Goal: Task Accomplishment & Management: Manage account settings

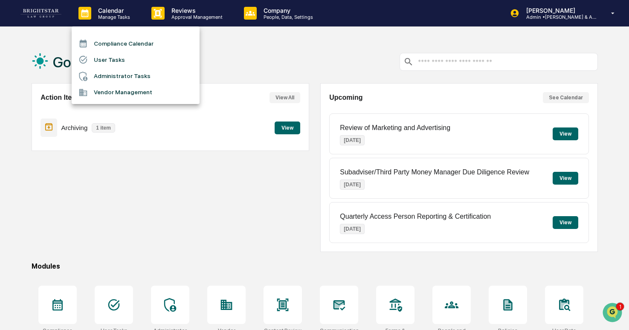
click at [158, 18] on div at bounding box center [314, 165] width 629 height 330
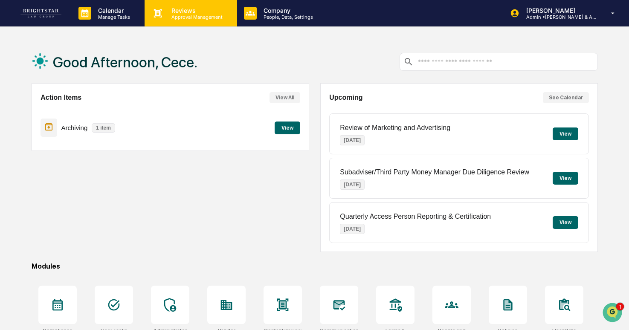
click at [180, 20] on div "Reviews Approval Management" at bounding box center [191, 13] width 92 height 26
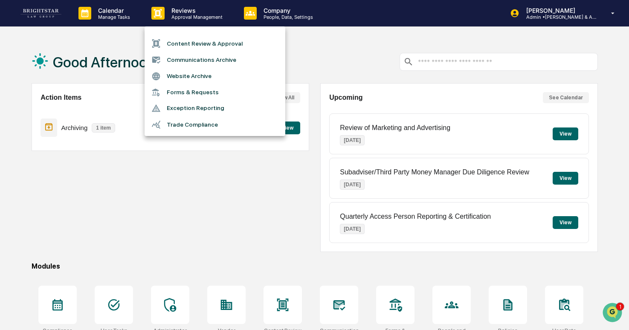
click at [173, 92] on li "Forms & Requests" at bounding box center [215, 92] width 141 height 16
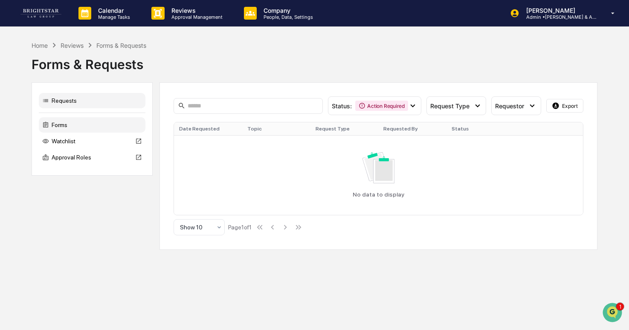
click at [69, 128] on div "Forms" at bounding box center [92, 124] width 107 height 15
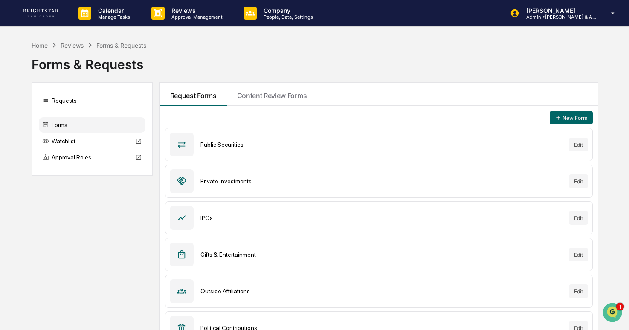
scroll to position [567, 0]
